Goal: Information Seeking & Learning: Learn about a topic

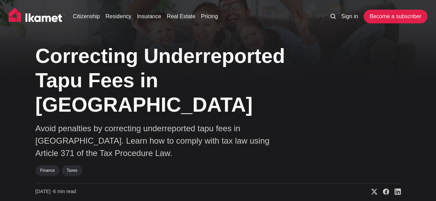
scroll to position [34, 0]
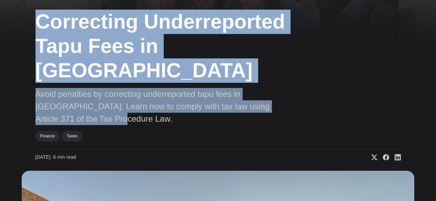
drag, startPoint x: 37, startPoint y: 28, endPoint x: 296, endPoint y: 88, distance: 266.3
click at [296, 88] on div "Correcting Underreported Tapu Fees in [GEOGRAPHIC_DATA] Avoid penalties by corr…" at bounding box center [217, 83] width 365 height 155
copy div "Correcting Underreported Tapu Fees in [GEOGRAPHIC_DATA] Avoid penalties by corr…"
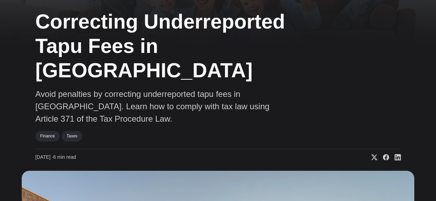
click at [181, 131] on div "Finance Taxes" at bounding box center [173, 137] width 276 height 13
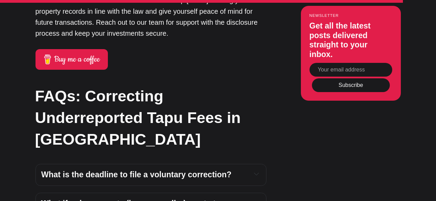
scroll to position [2962, 0]
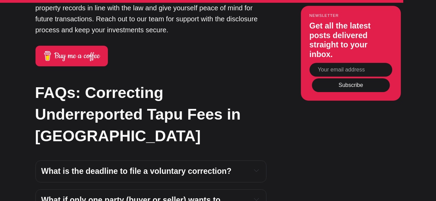
click at [185, 167] on span "What is the deadline to file a voluntary correction?" at bounding box center [136, 171] width 190 height 9
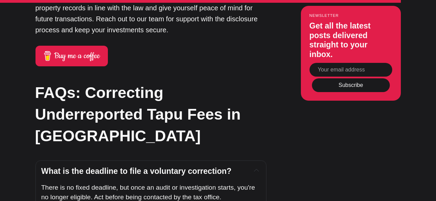
scroll to position [2996, 0]
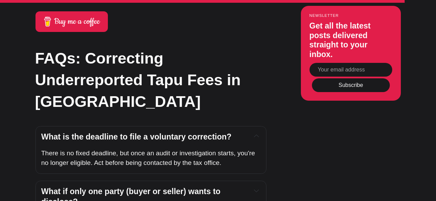
click at [180, 187] on span "What if only one party (buyer or seller) wants to disclose?" at bounding box center [131, 196] width 181 height 19
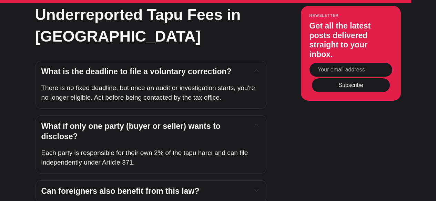
scroll to position [3065, 0]
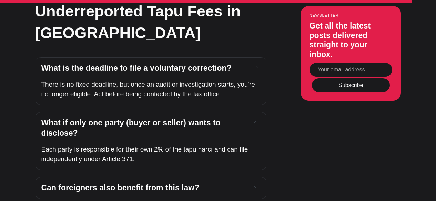
click at [151, 184] on span "Can foreigners also benefit from this law?" at bounding box center [120, 188] width 158 height 9
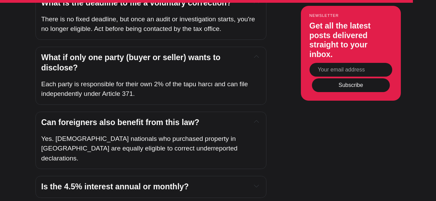
scroll to position [3134, 0]
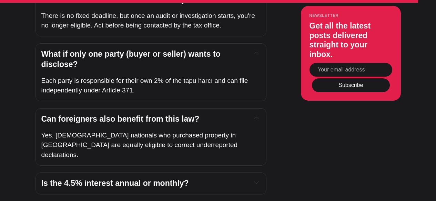
click at [151, 179] on span "Is the 4.5% interest annual or monthly?" at bounding box center [114, 183] width 147 height 9
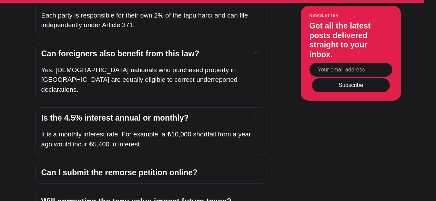
scroll to position [3203, 0]
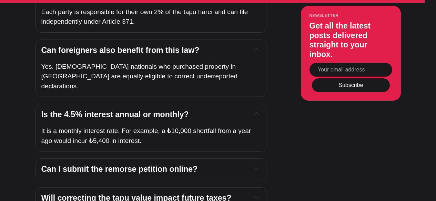
click at [151, 194] on span "Will correcting the tapu value impact future taxes?" at bounding box center [136, 198] width 190 height 9
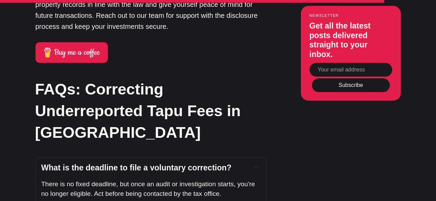
scroll to position [2962, 0]
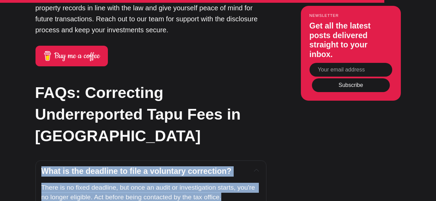
drag, startPoint x: 233, startPoint y: 136, endPoint x: 44, endPoint y: 104, distance: 191.8
click at [44, 161] on div "What is the deadline to file a voluntary correction? There is no fixed deadline…" at bounding box center [150, 185] width 231 height 48
copy div "What is the deadline to file a voluntary correction? There is no fixed deadline…"
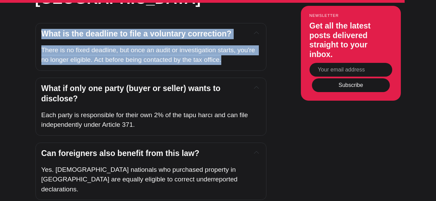
scroll to position [3134, 0]
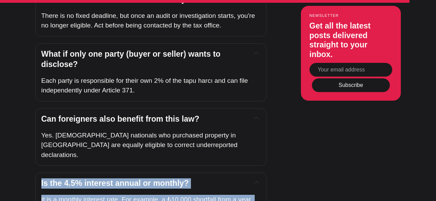
drag, startPoint x: 41, startPoint y: 110, endPoint x: 190, endPoint y: 132, distance: 151.2
click at [190, 173] on div "Is the 4.5% interest annual or monthly? It is a monthly interest rate. For exam…" at bounding box center [150, 197] width 231 height 48
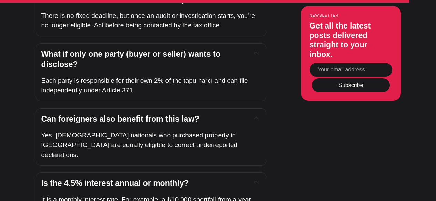
drag, startPoint x: 166, startPoint y: 124, endPoint x: 193, endPoint y: 155, distance: 41.5
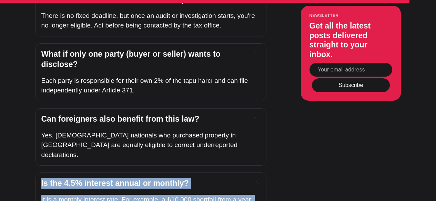
drag, startPoint x: 41, startPoint y: 109, endPoint x: 169, endPoint y: 136, distance: 131.6
click at [169, 173] on div "Is the 4.5% interest annual or monthly? It is a monthly interest rate. For exam…" at bounding box center [150, 197] width 231 height 48
copy div "Is the 4.5% interest annual or monthly? It is a monthly interest rate. For exam…"
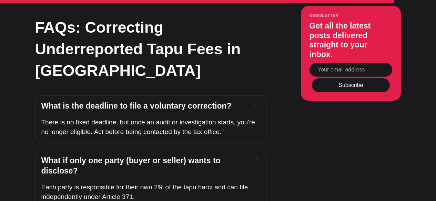
scroll to position [3031, 0]
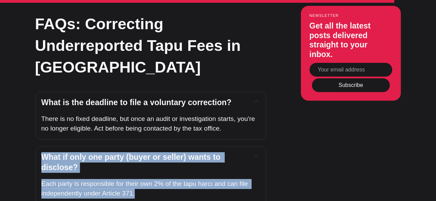
drag, startPoint x: 39, startPoint y: 90, endPoint x: 174, endPoint y: 128, distance: 140.4
click at [174, 147] on div "What if only one party (buyer or seller) wants to disclose? Each party is respo…" at bounding box center [150, 176] width 231 height 58
copy div "What if only one party (buyer or seller) wants to disclose? Each party is respo…"
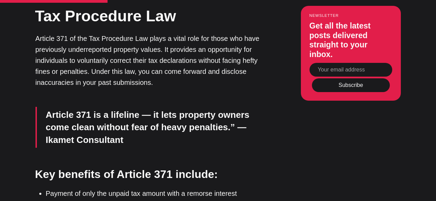
scroll to position [1068, 0]
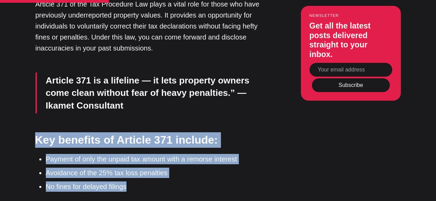
drag, startPoint x: 33, startPoint y: 75, endPoint x: 150, endPoint y: 117, distance: 124.4
copy div "Key benefits of Article 371 include: Payment of only the unpaid tax amount with…"
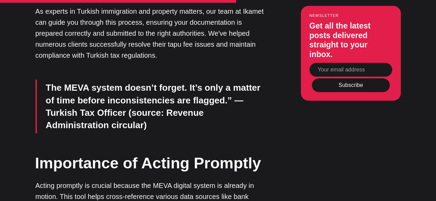
scroll to position [1963, 0]
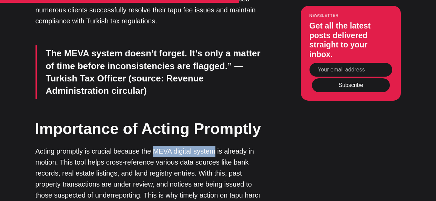
drag, startPoint x: 153, startPoint y: 87, endPoint x: 213, endPoint y: 91, distance: 60.3
click at [213, 146] on p "Acting promptly is crucial because the MEVA digital system is already in motion…" at bounding box center [150, 179] width 231 height 66
copy p "MEVA digital system"
